Goal: Task Accomplishment & Management: Manage account settings

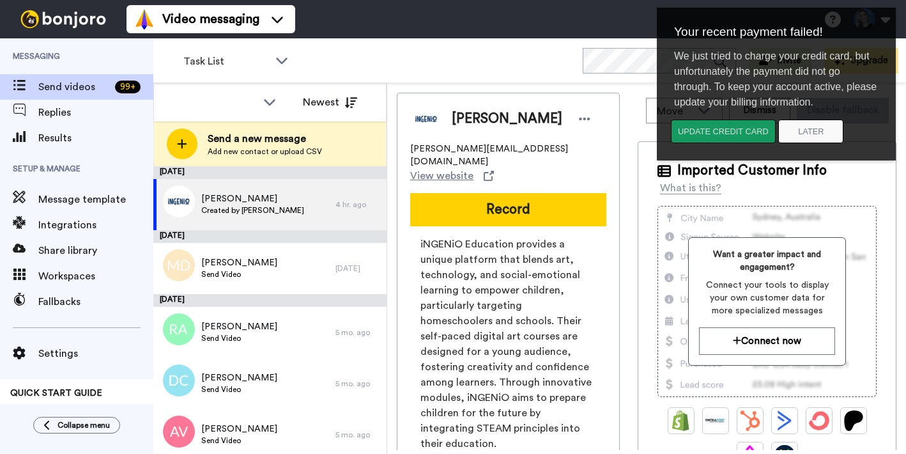
click at [713, 129] on button "Update credit card" at bounding box center [723, 132] width 105 height 24
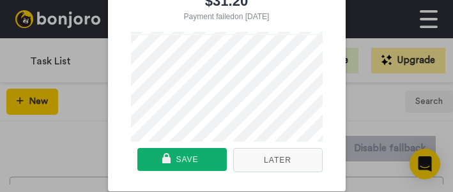
scroll to position [105, 0]
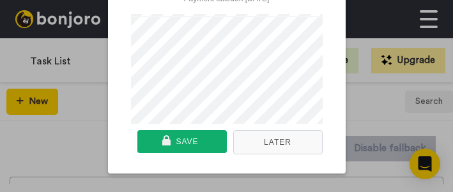
click at [121, 114] on div "$31.20 Payment failed on [DATE] Or pay with card" at bounding box center [226, 15] width 217 height 217
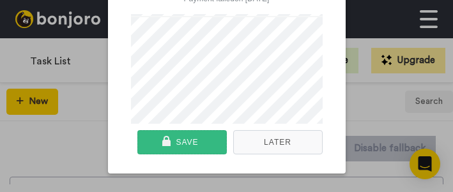
click at [178, 143] on div "Save" at bounding box center [187, 142] width 22 height 23
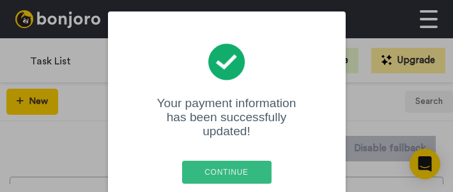
click at [223, 161] on div "Continue" at bounding box center [227, 172] width 82 height 23
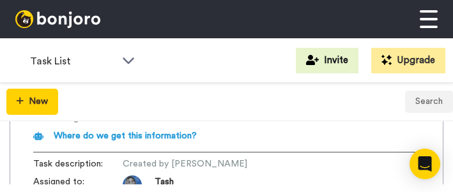
scroll to position [0, 0]
